Goal: Information Seeking & Learning: Check status

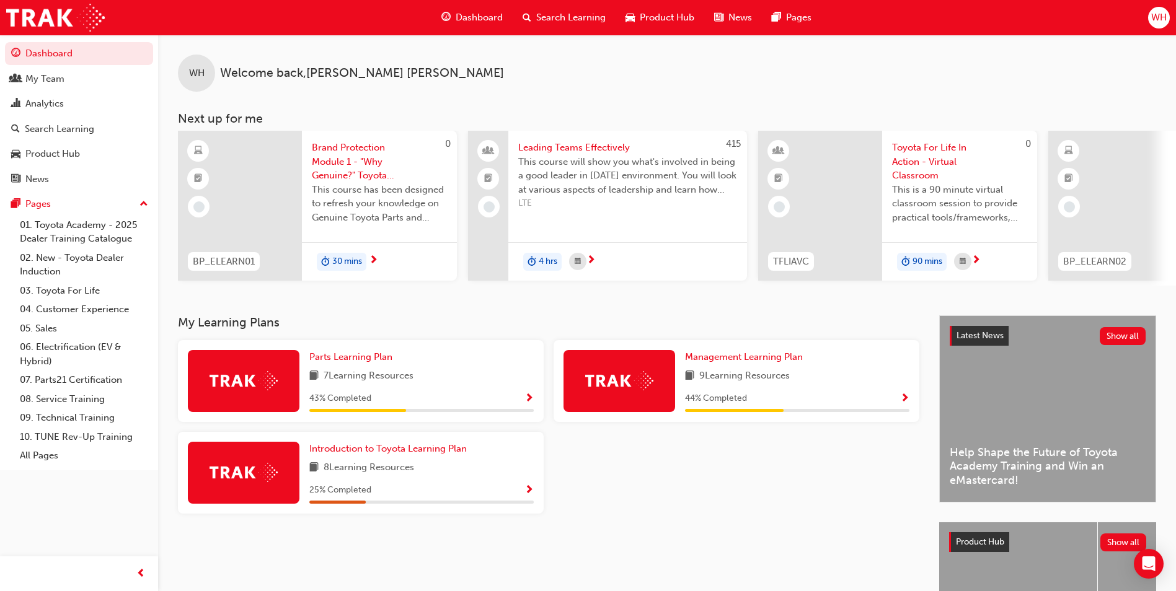
click at [464, 15] on span "Dashboard" at bounding box center [479, 18] width 47 height 14
click at [42, 80] on div "My Team" at bounding box center [44, 79] width 39 height 14
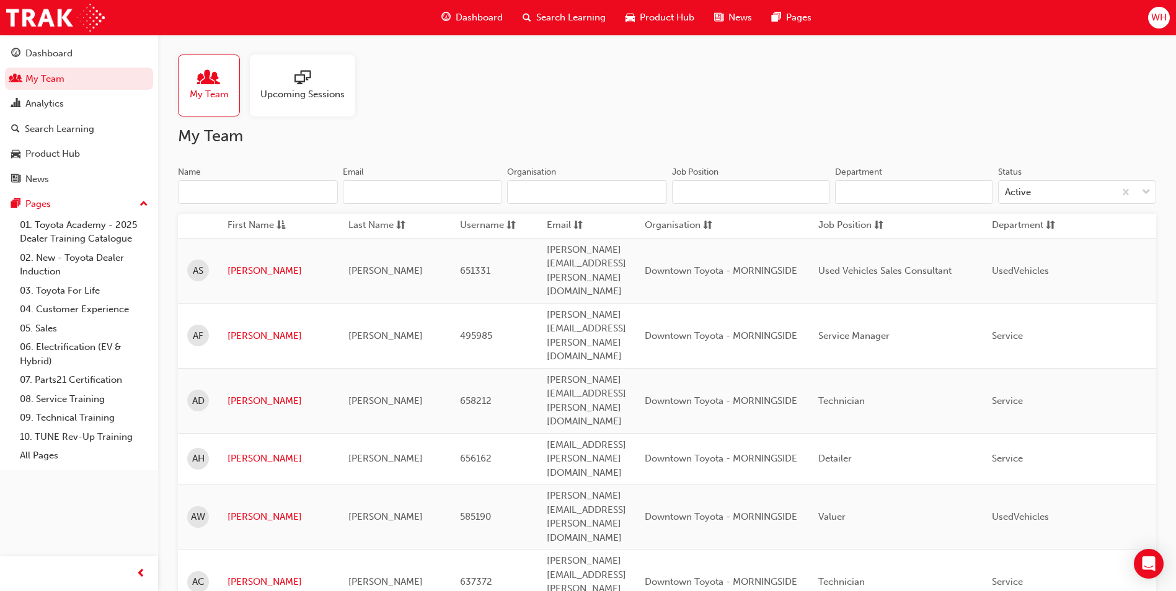
click at [303, 76] on span "sessionType_ONLINE_URL-icon" at bounding box center [302, 78] width 16 height 17
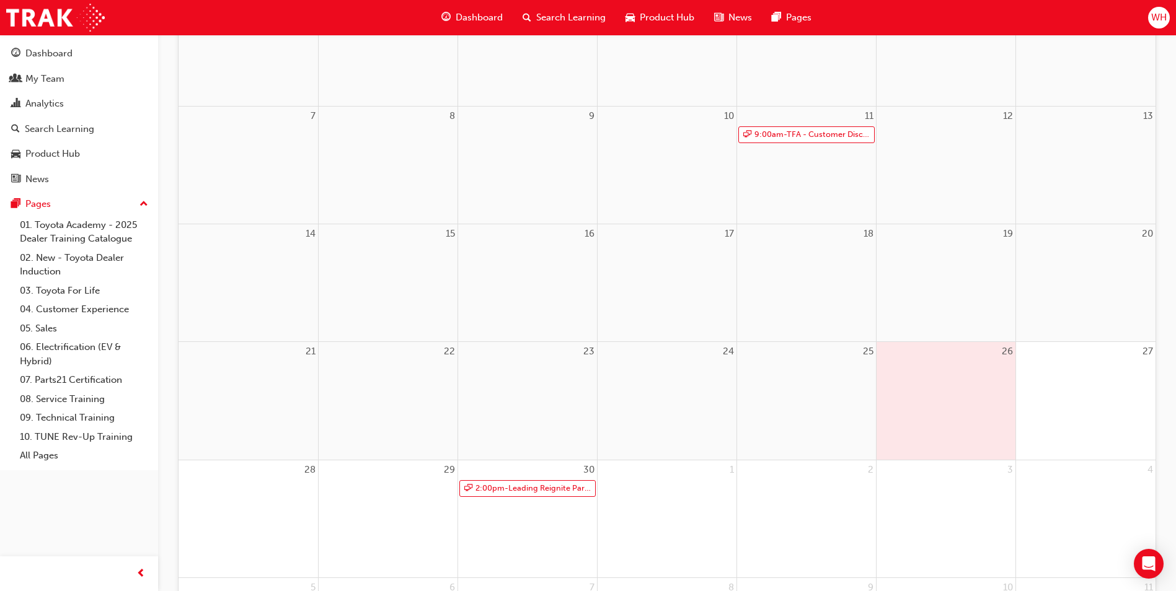
scroll to position [248, 0]
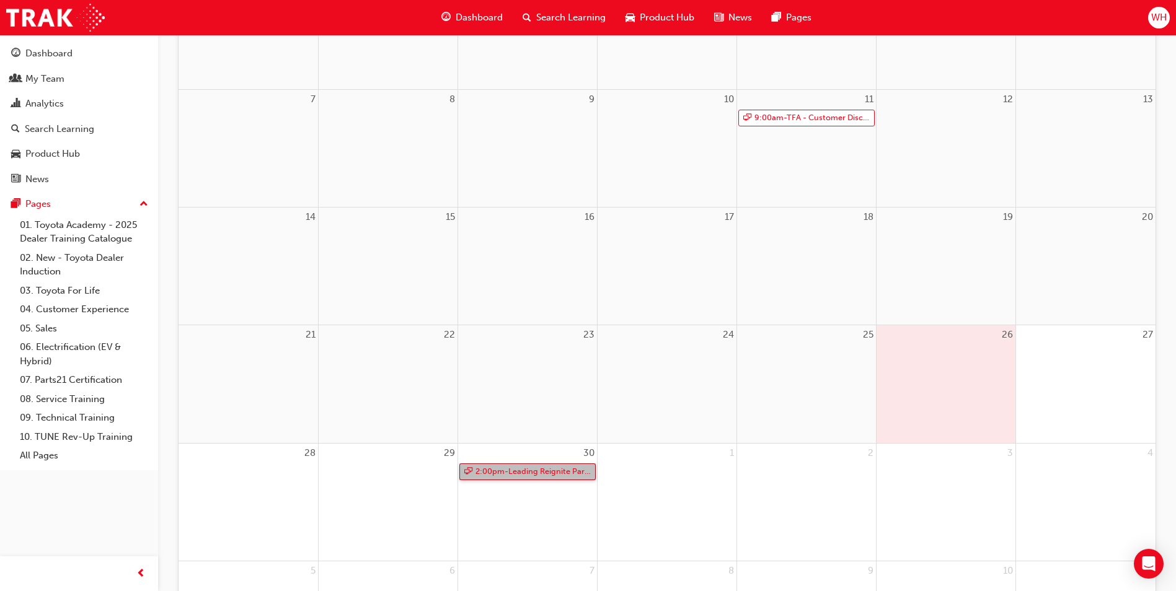
click at [532, 474] on link "2:00pm - Leading Reignite Part 2 - Virtual Classroom" at bounding box center [527, 472] width 136 height 17
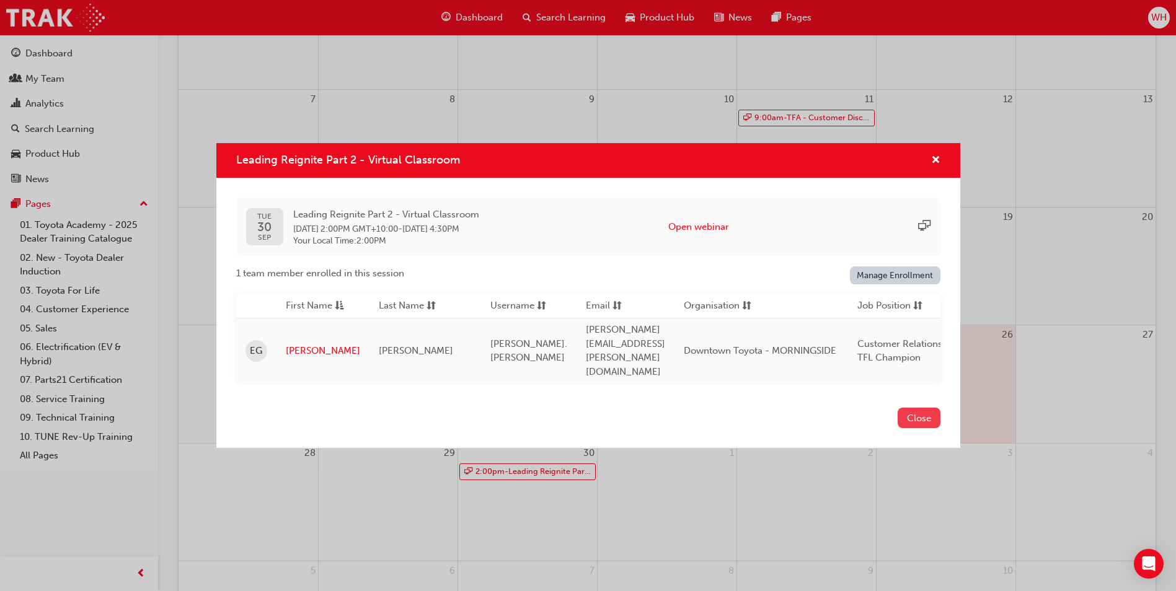
click at [914, 408] on button "Close" at bounding box center [918, 418] width 43 height 20
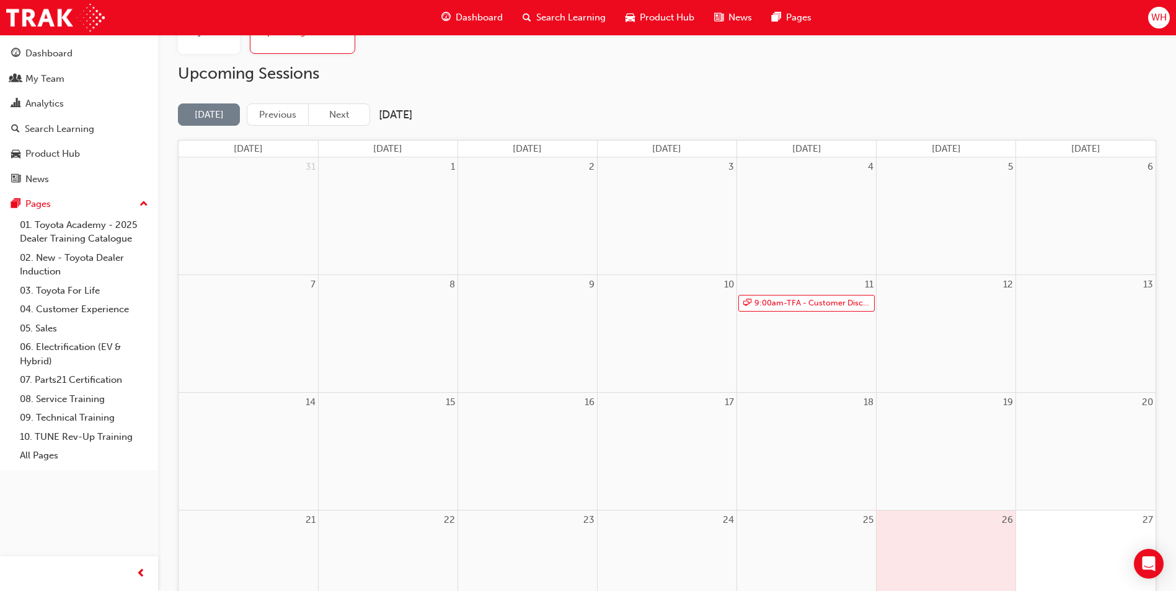
scroll to position [0, 0]
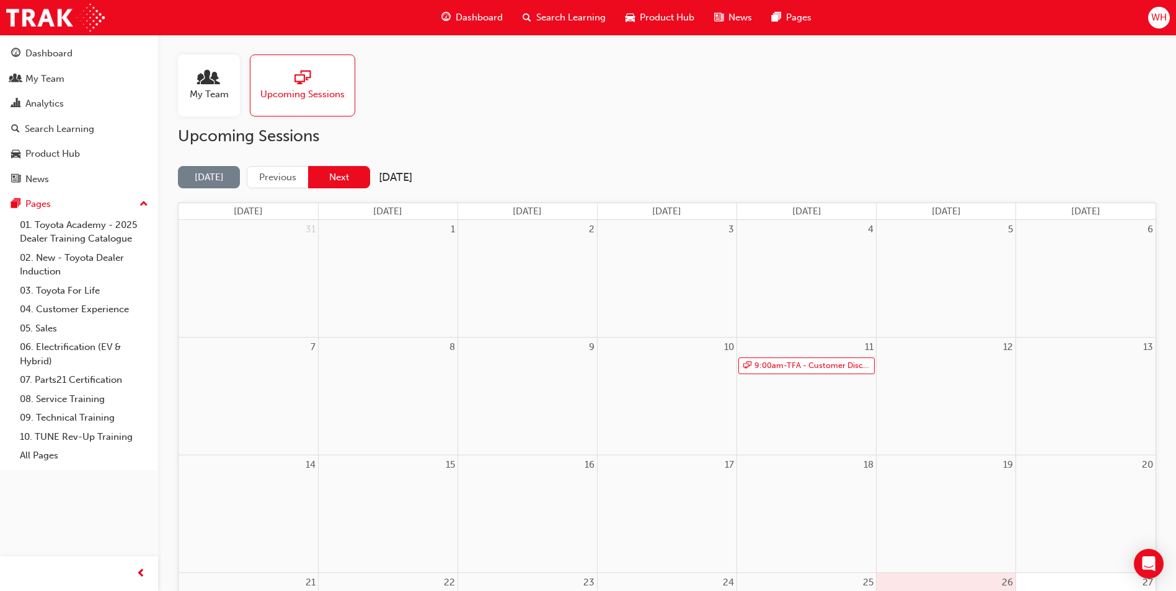
click at [332, 173] on button "Next" at bounding box center [339, 177] width 62 height 23
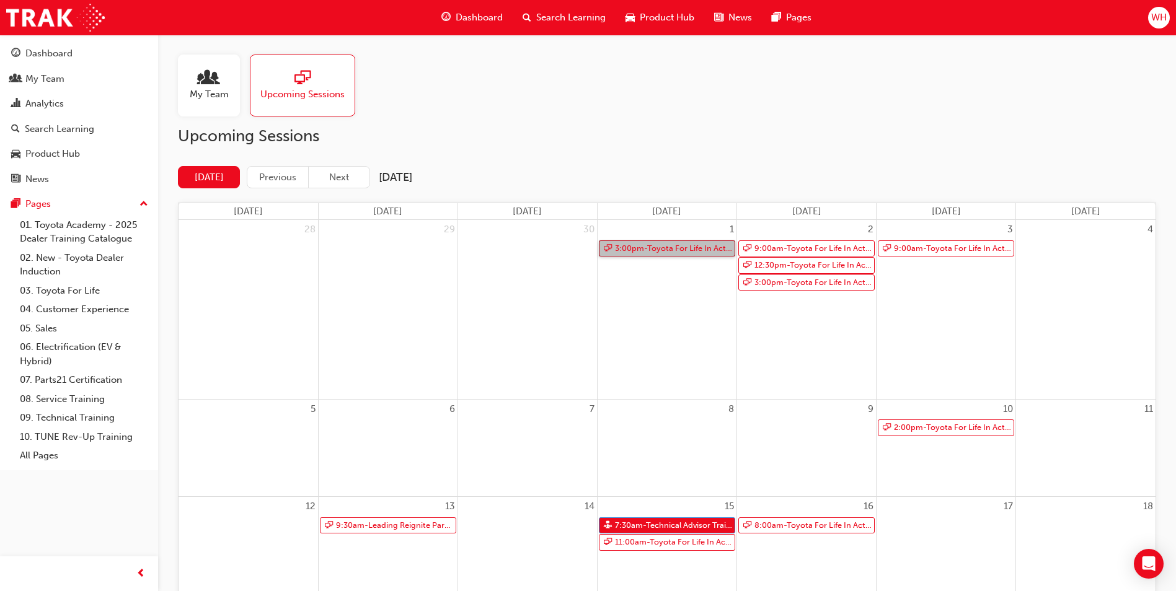
click at [656, 247] on link "3:00pm - Toyota For Life In Action - Virtual Classroom" at bounding box center [667, 248] width 136 height 17
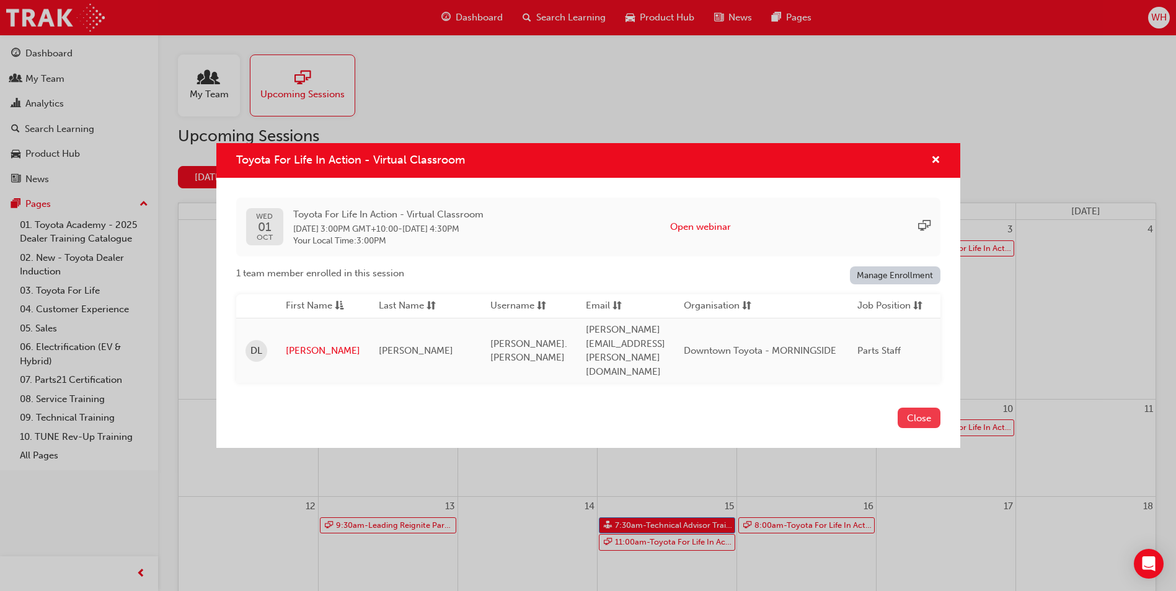
click at [928, 408] on button "Close" at bounding box center [918, 418] width 43 height 20
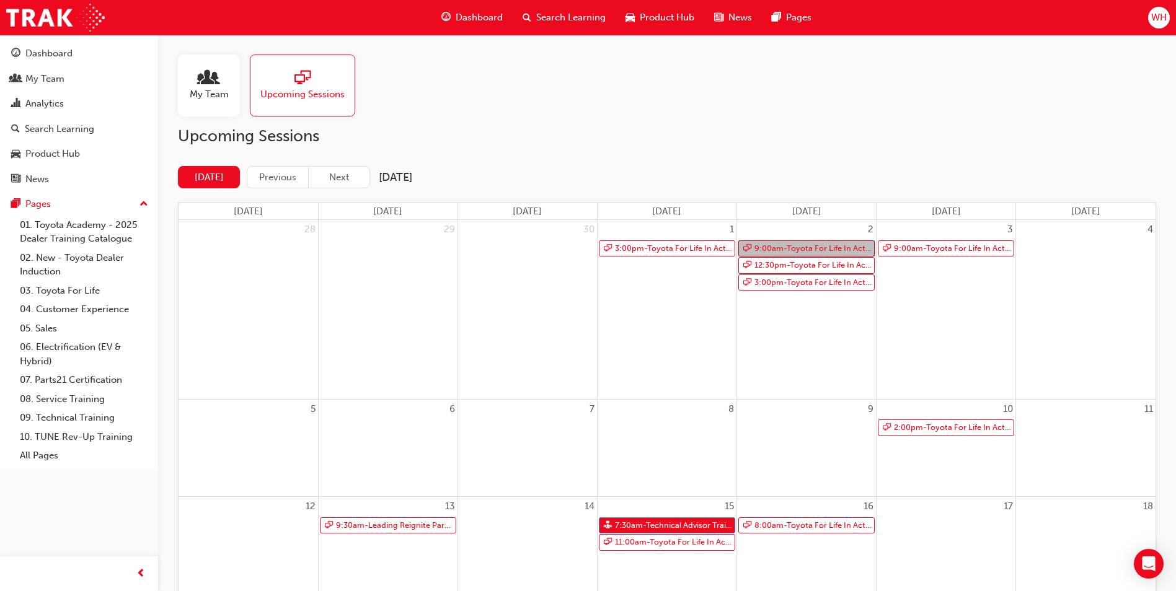
click at [805, 247] on link "9:00am - Toyota For Life In Action - Virtual Classroom" at bounding box center [806, 248] width 136 height 17
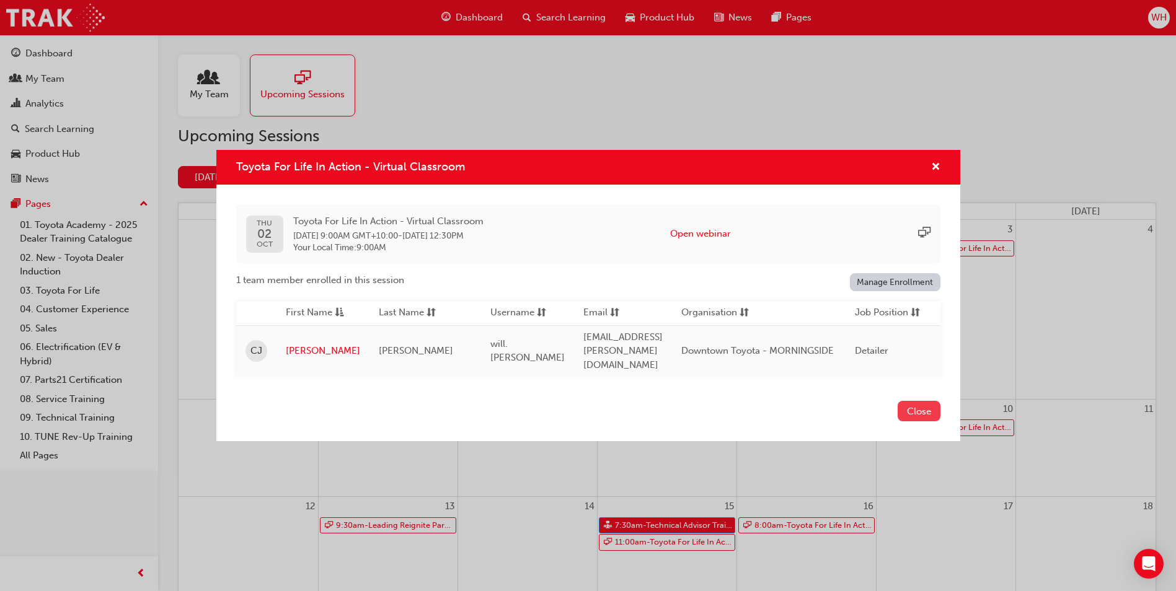
click at [919, 401] on button "Close" at bounding box center [918, 411] width 43 height 20
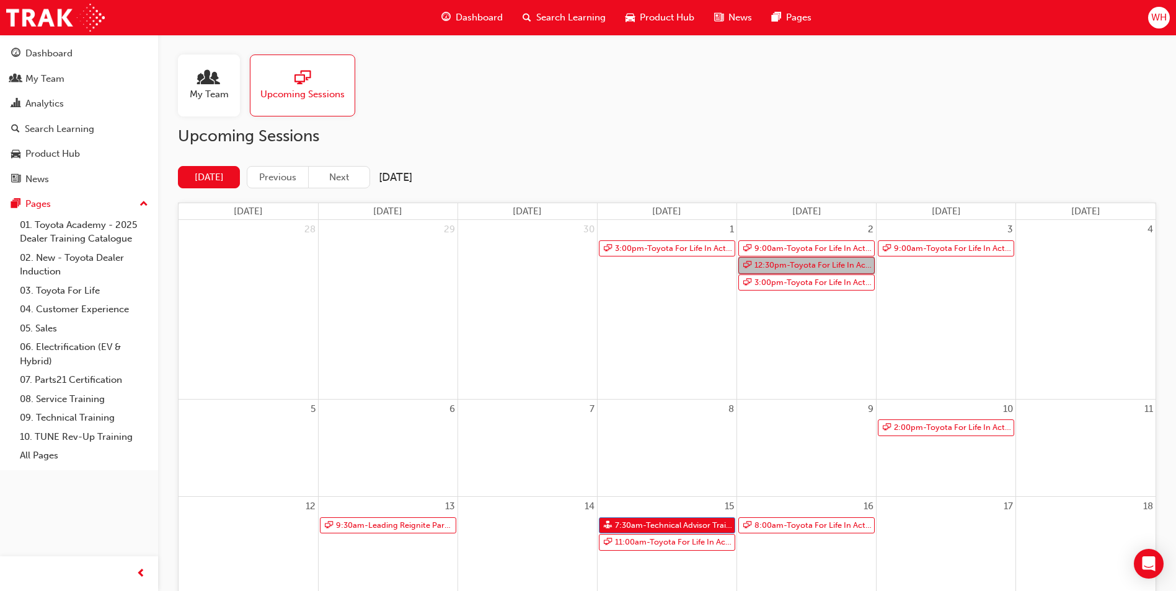
click at [801, 268] on link "12:30pm - Toyota For Life In Action - Virtual Classroom" at bounding box center [806, 265] width 136 height 17
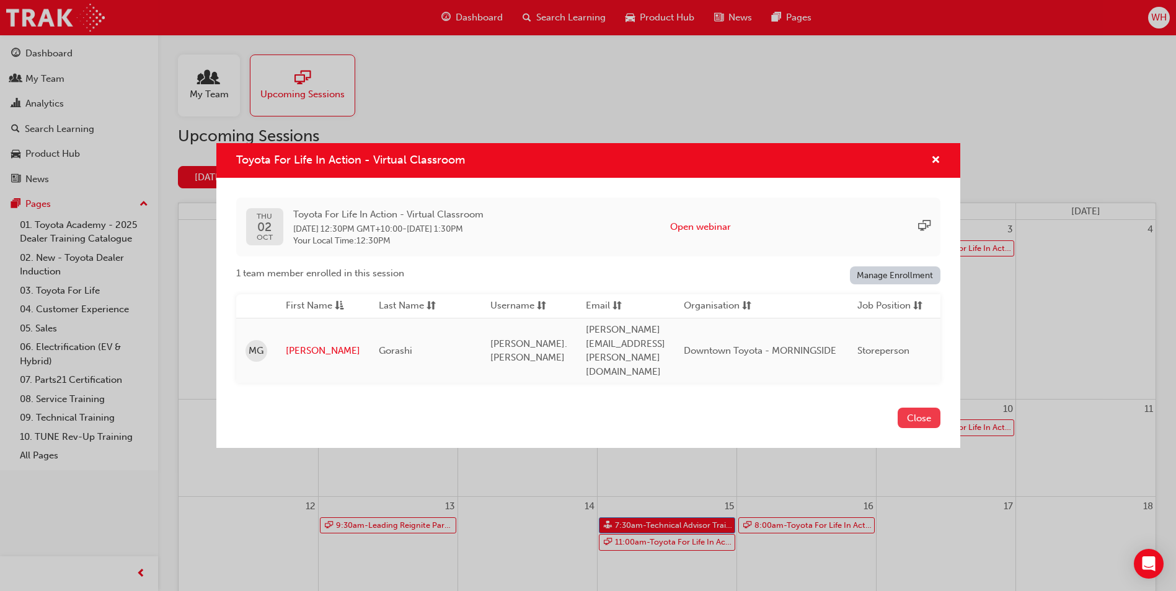
click at [908, 408] on button "Close" at bounding box center [918, 418] width 43 height 20
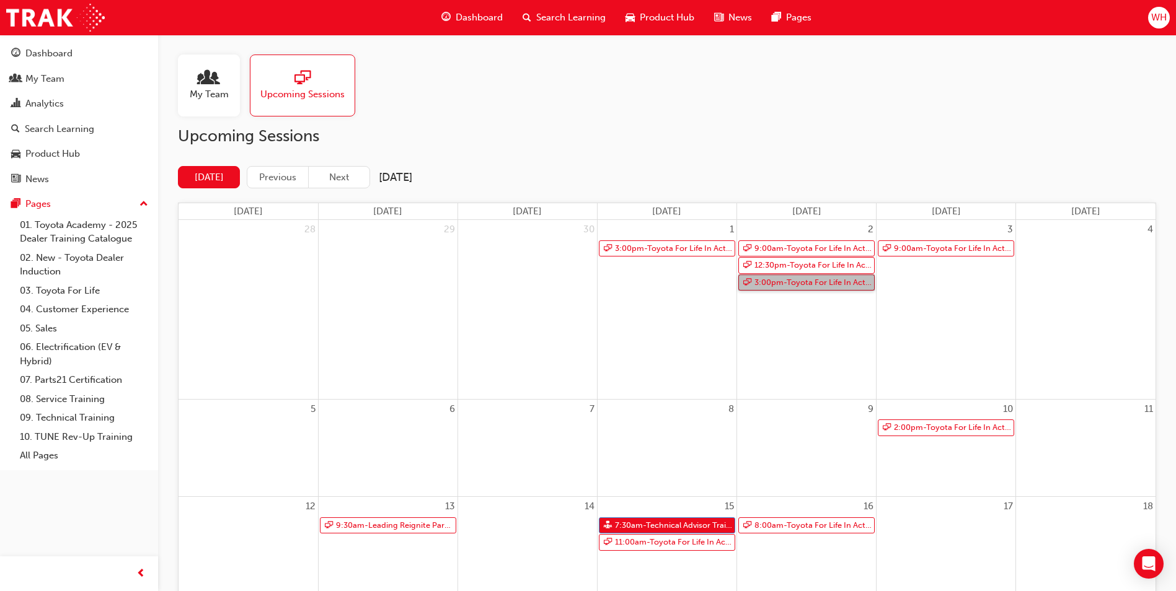
click at [797, 282] on link "3:00pm - Toyota For Life In Action - Virtual Classroom" at bounding box center [806, 283] width 136 height 17
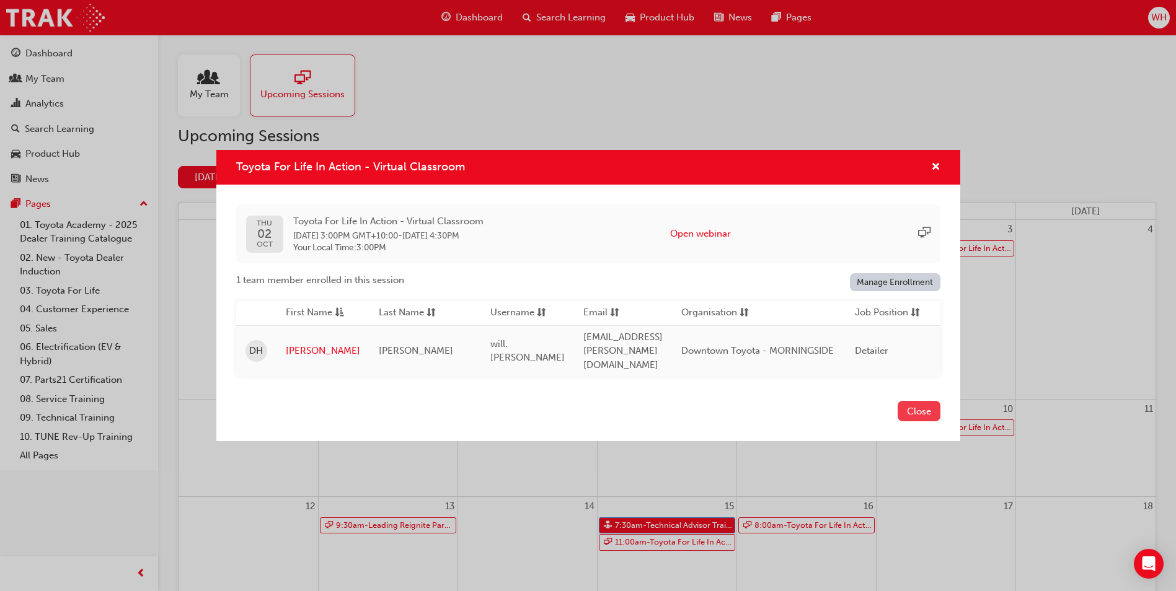
click at [921, 404] on button "Close" at bounding box center [918, 411] width 43 height 20
